Goal: Information Seeking & Learning: Learn about a topic

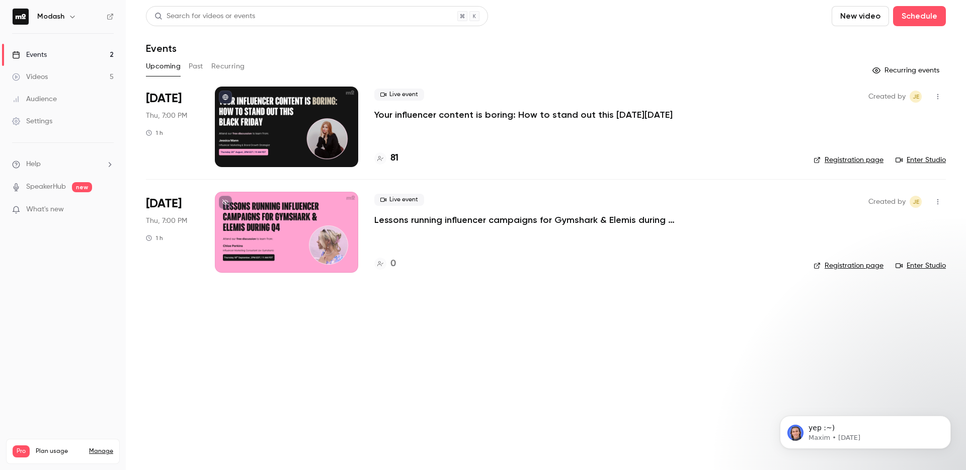
click at [35, 56] on div "Events" at bounding box center [29, 55] width 35 height 10
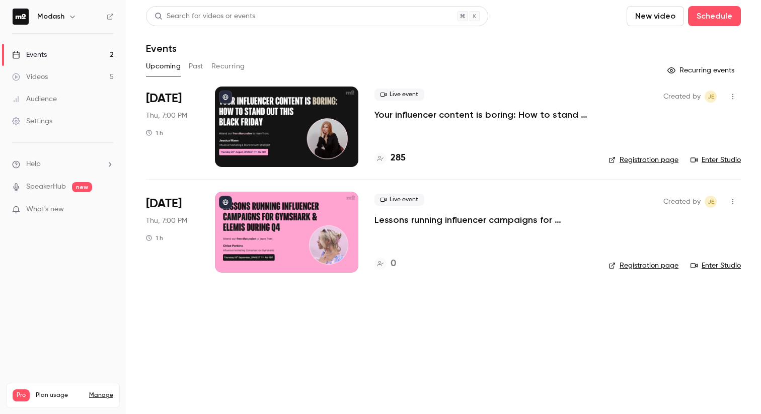
click at [391, 164] on h4 "285" at bounding box center [398, 158] width 15 height 14
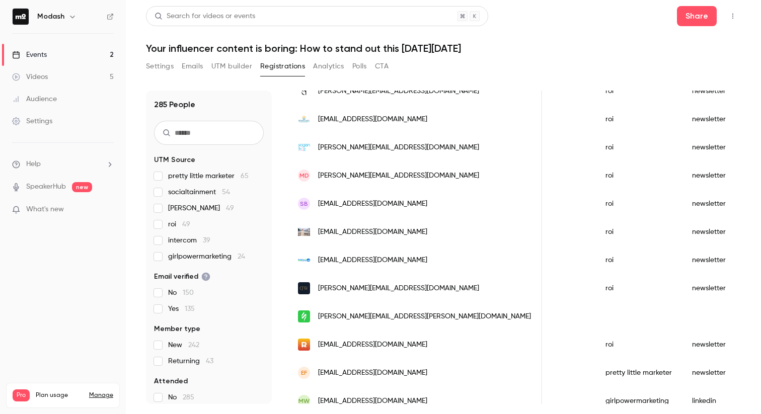
scroll to position [588, 0]
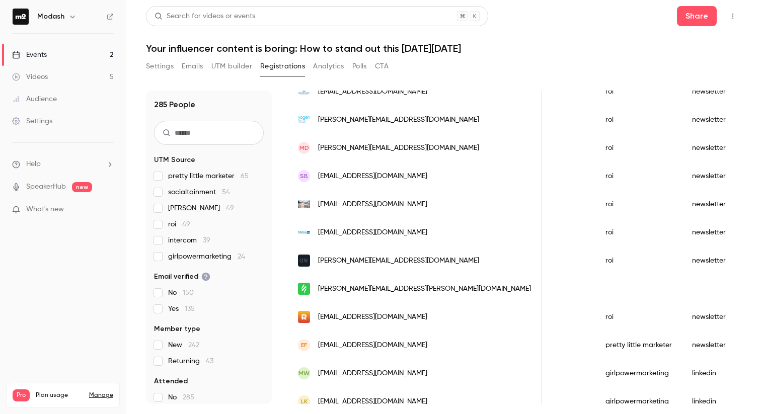
click at [66, 57] on link "Events 2" at bounding box center [63, 55] width 126 height 22
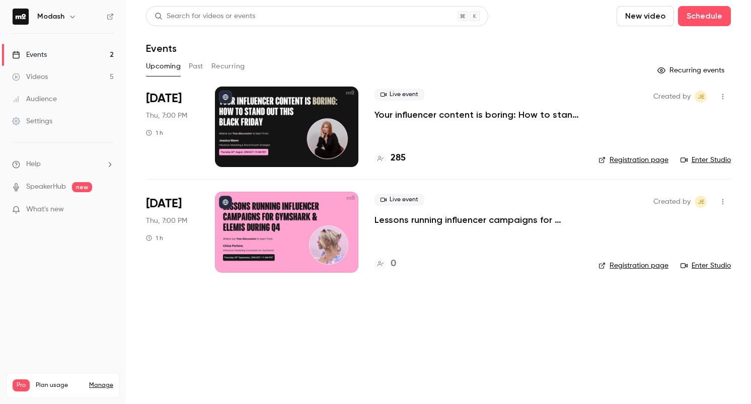
click at [483, 224] on p "Lessons running influencer campaigns for Gymshark & Elemis during Q4" at bounding box center [478, 220] width 208 height 12
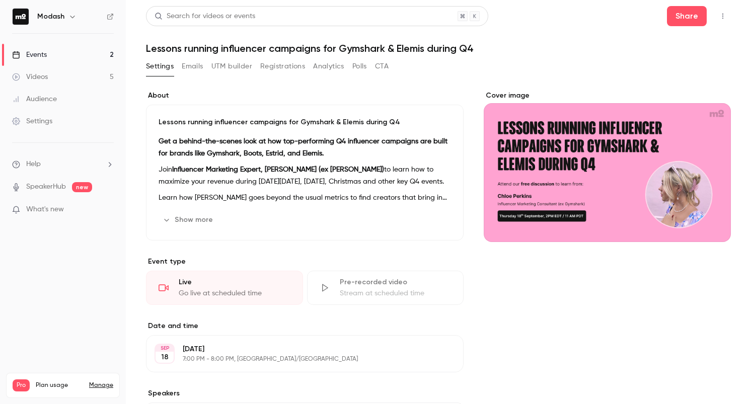
click at [236, 48] on h1 "Lessons running influencer campaigns for Gymshark & Elemis during Q4" at bounding box center [438, 48] width 585 height 12
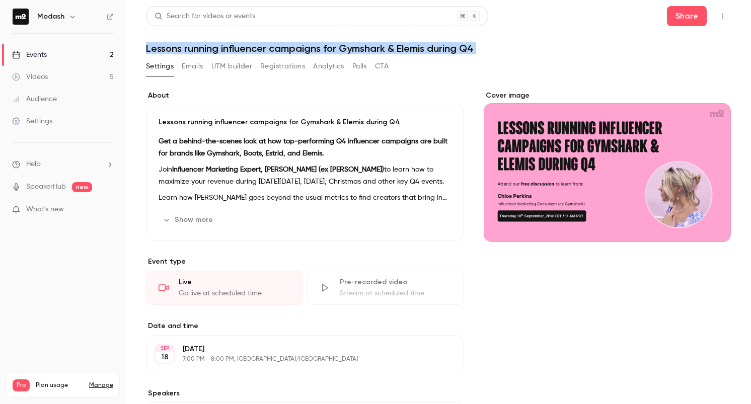
click at [236, 48] on h1 "Lessons running influencer campaigns for Gymshark & Elemis during Q4" at bounding box center [438, 48] width 585 height 12
copy div "Lessons running influencer campaigns for Gymshark & Elemis during Q4 Settings E…"
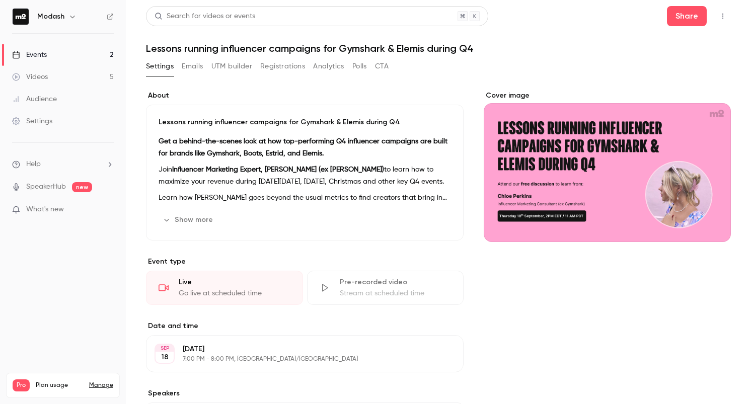
click at [192, 132] on div "Lessons running influencer campaigns for Gymshark & Elemis during Q4 Get a behi…" at bounding box center [305, 173] width 318 height 136
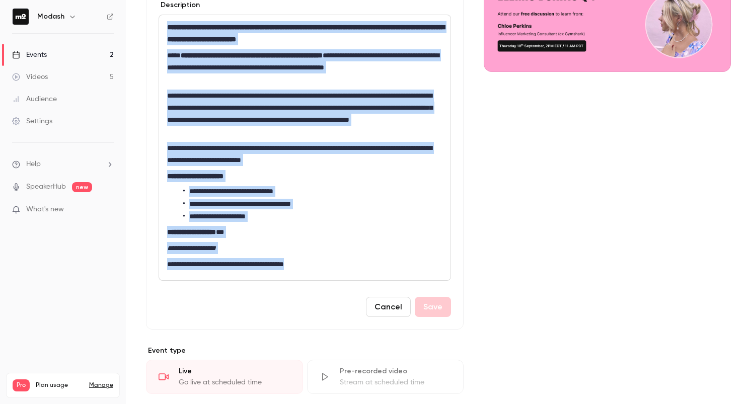
scroll to position [171, 0]
drag, startPoint x: 169, startPoint y: 176, endPoint x: 329, endPoint y: 264, distance: 182.4
click at [329, 264] on div "**********" at bounding box center [304, 147] width 291 height 265
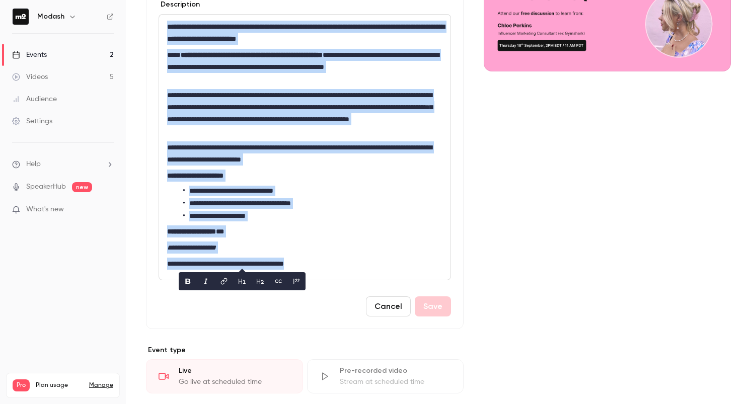
copy div "**********"
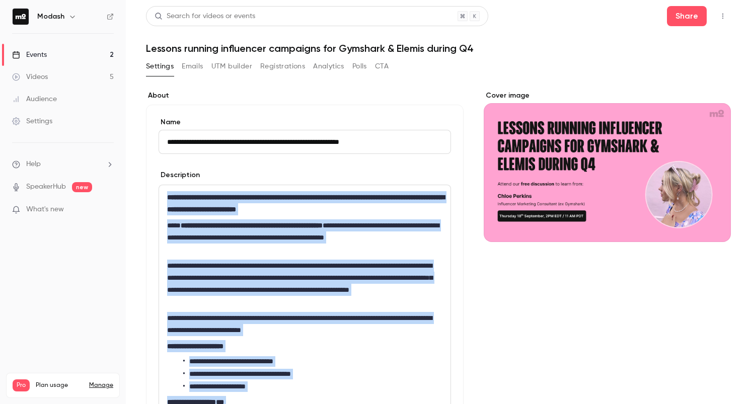
click at [59, 59] on link "Events 2" at bounding box center [63, 55] width 126 height 22
